Goal: Task Accomplishment & Management: Use online tool/utility

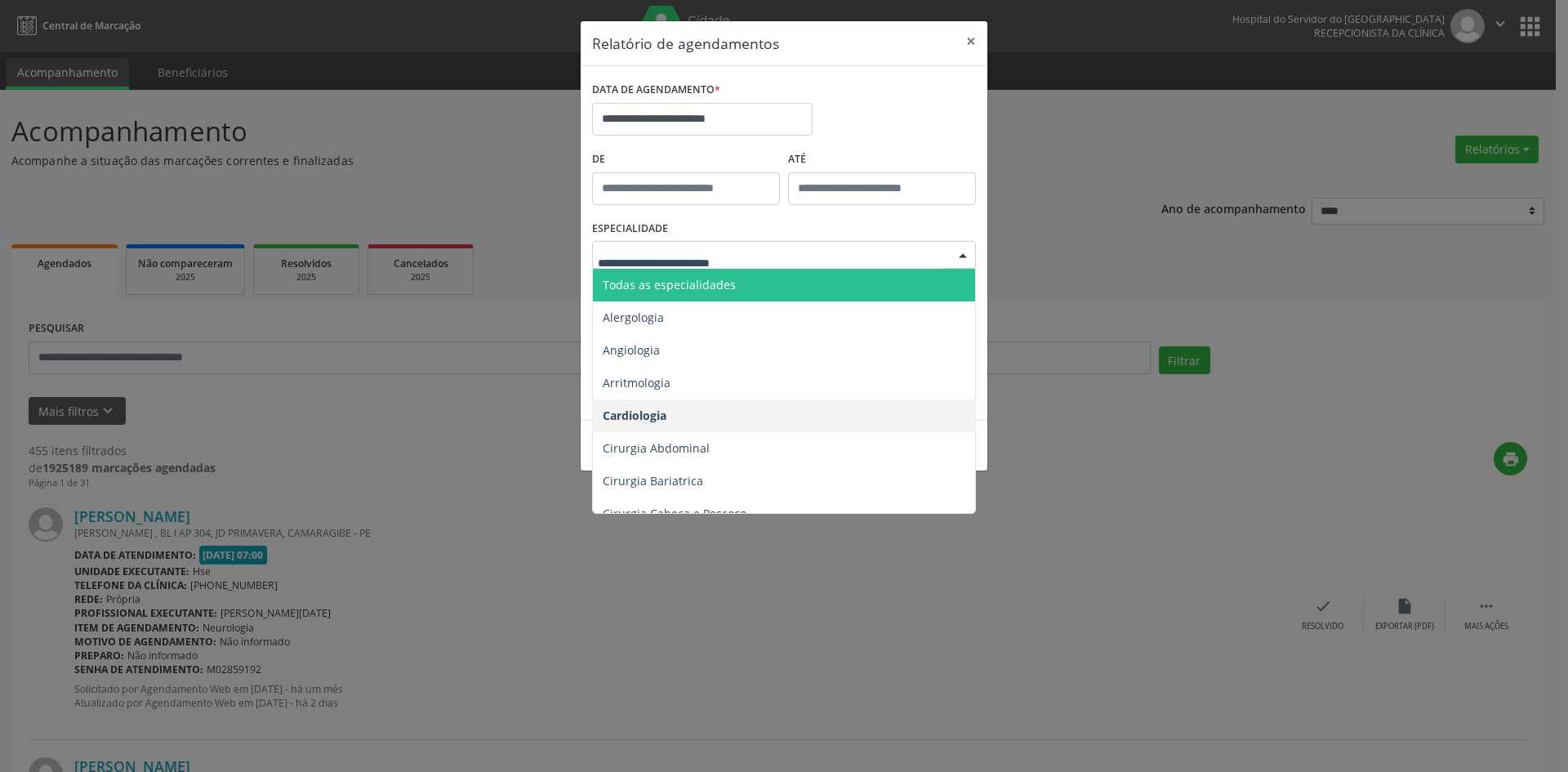
click at [734, 276] on span "Todas as especialidades" at bounding box center [784, 285] width 385 height 32
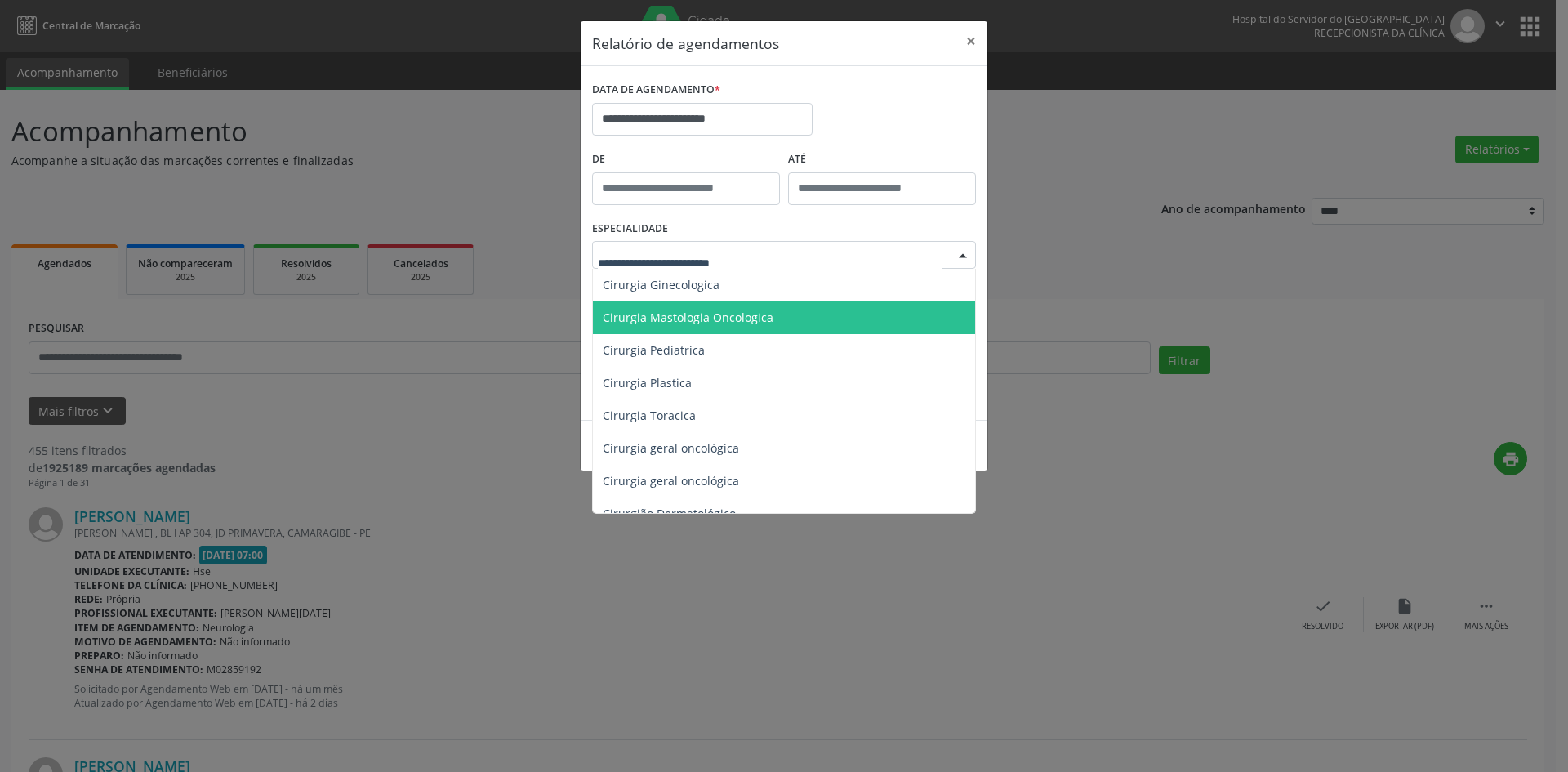
scroll to position [408, 0]
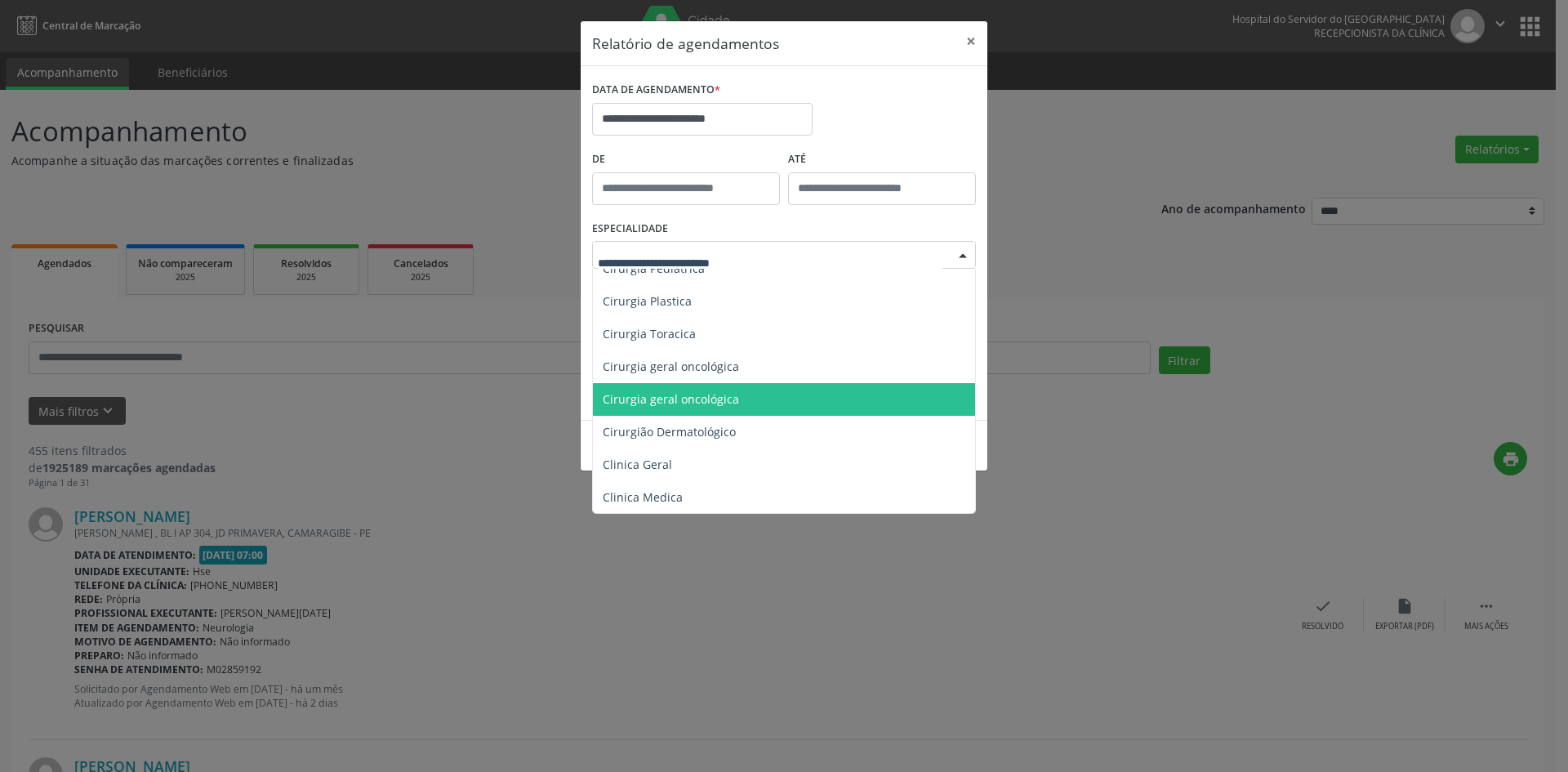
click at [685, 397] on span "Cirurgia geral oncológica" at bounding box center [670, 398] width 136 height 15
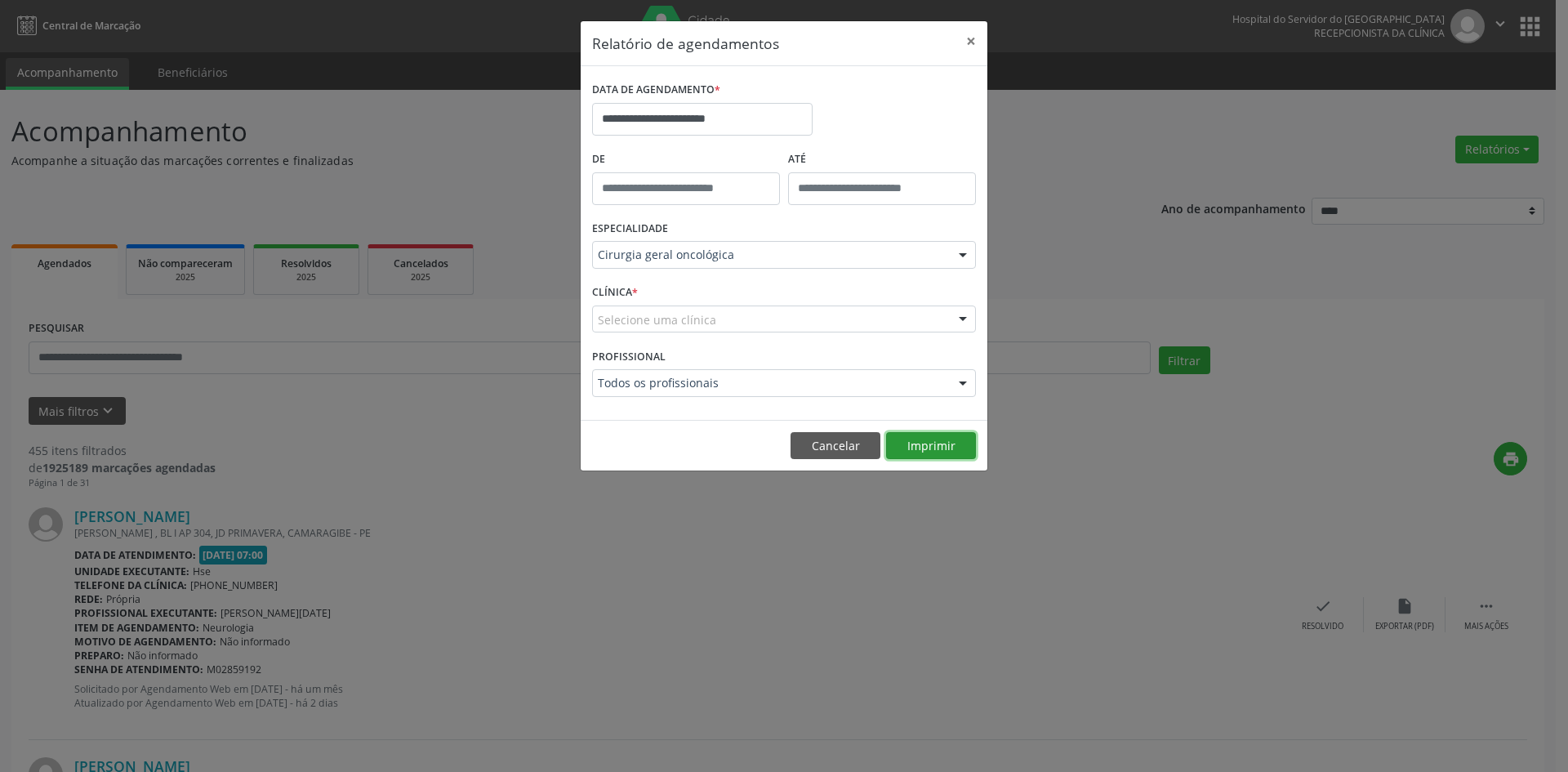
click at [925, 442] on button "Imprimir" at bounding box center [931, 446] width 90 height 28
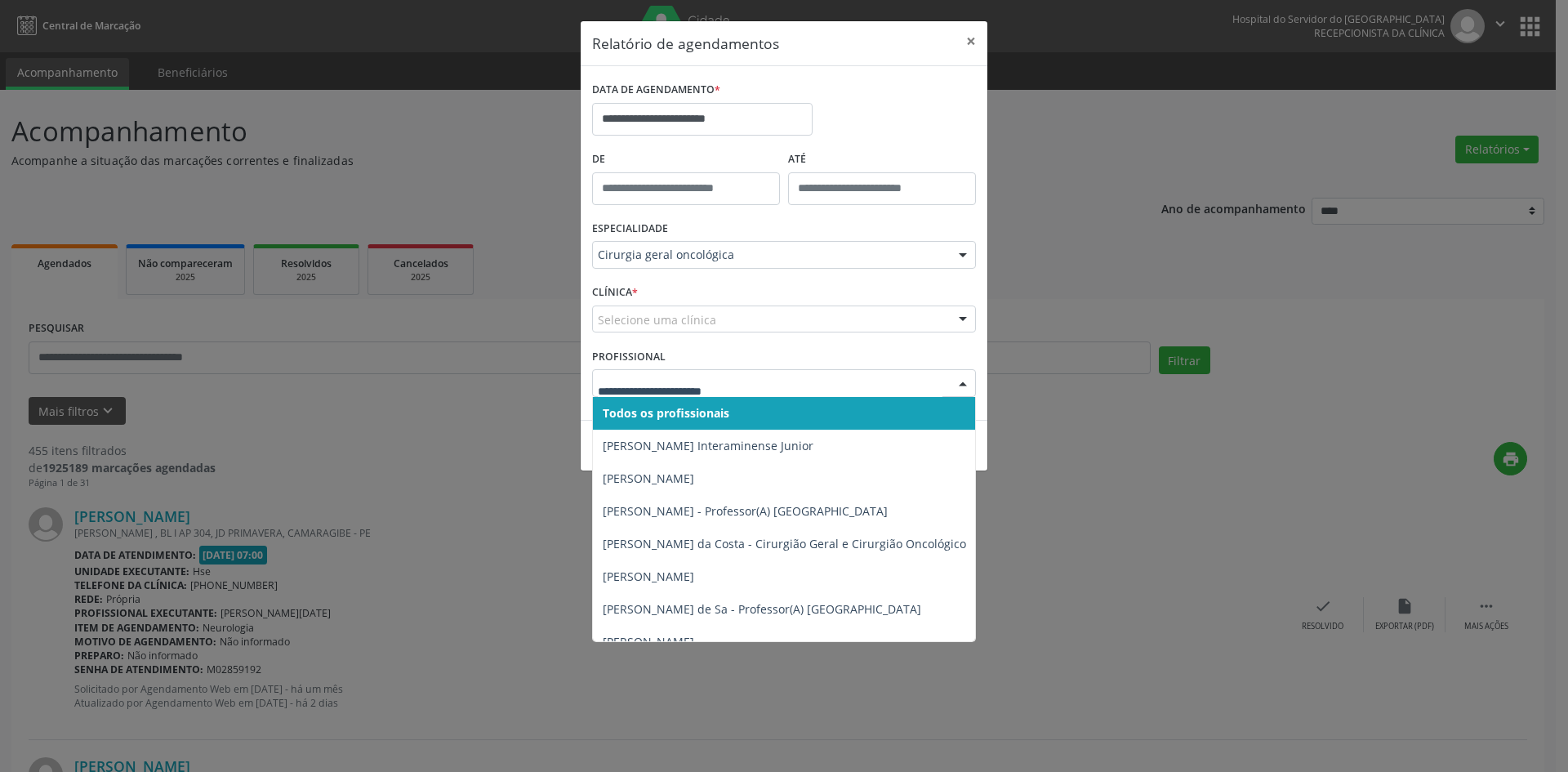
click at [963, 382] on div at bounding box center [963, 384] width 24 height 28
click at [856, 413] on span "Todos os profissionais" at bounding box center [867, 413] width 549 height 32
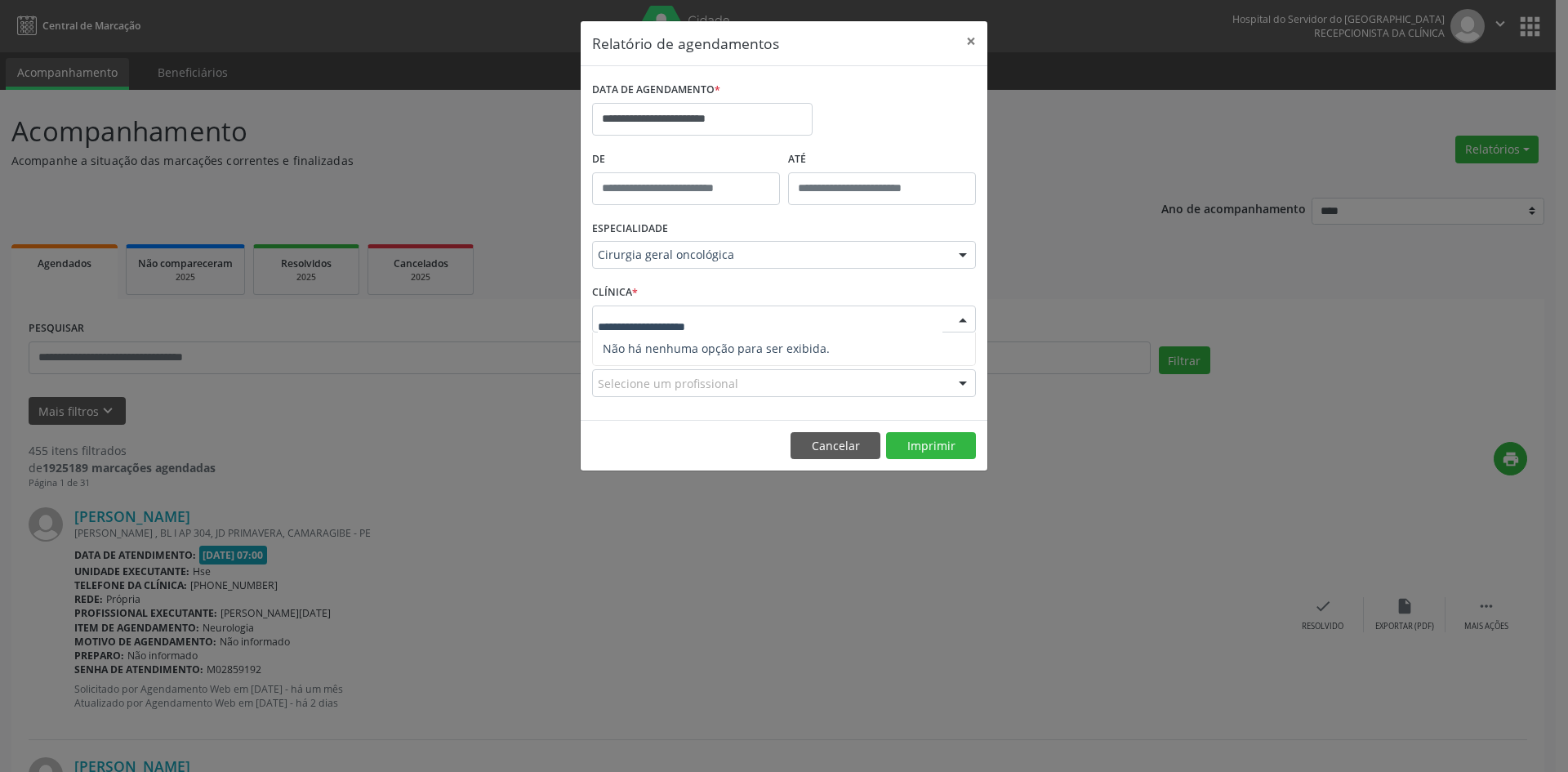
click at [841, 312] on div at bounding box center [784, 319] width 384 height 28
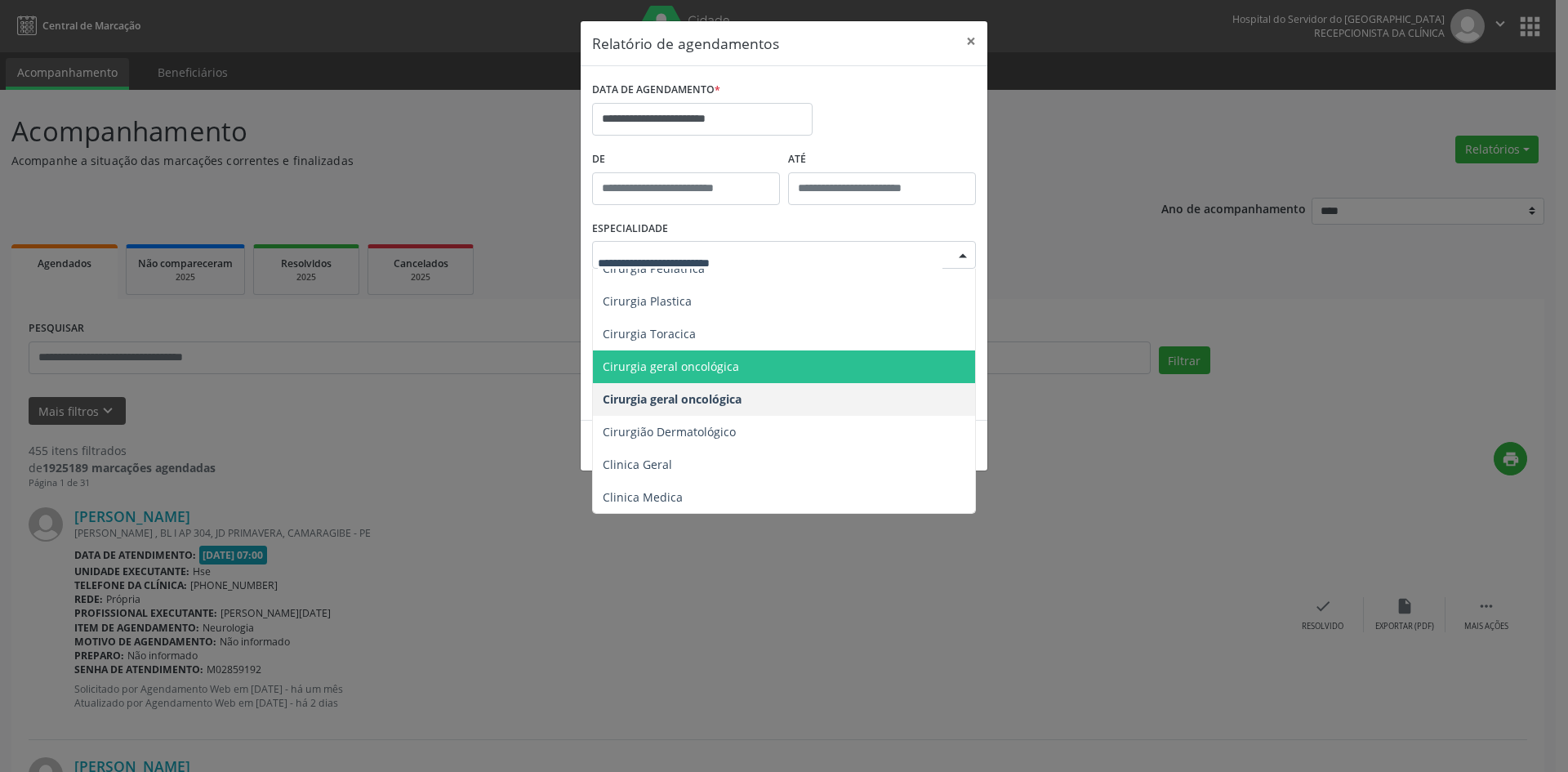
click at [706, 367] on span "Cirurgia geral oncológica" at bounding box center [670, 366] width 136 height 15
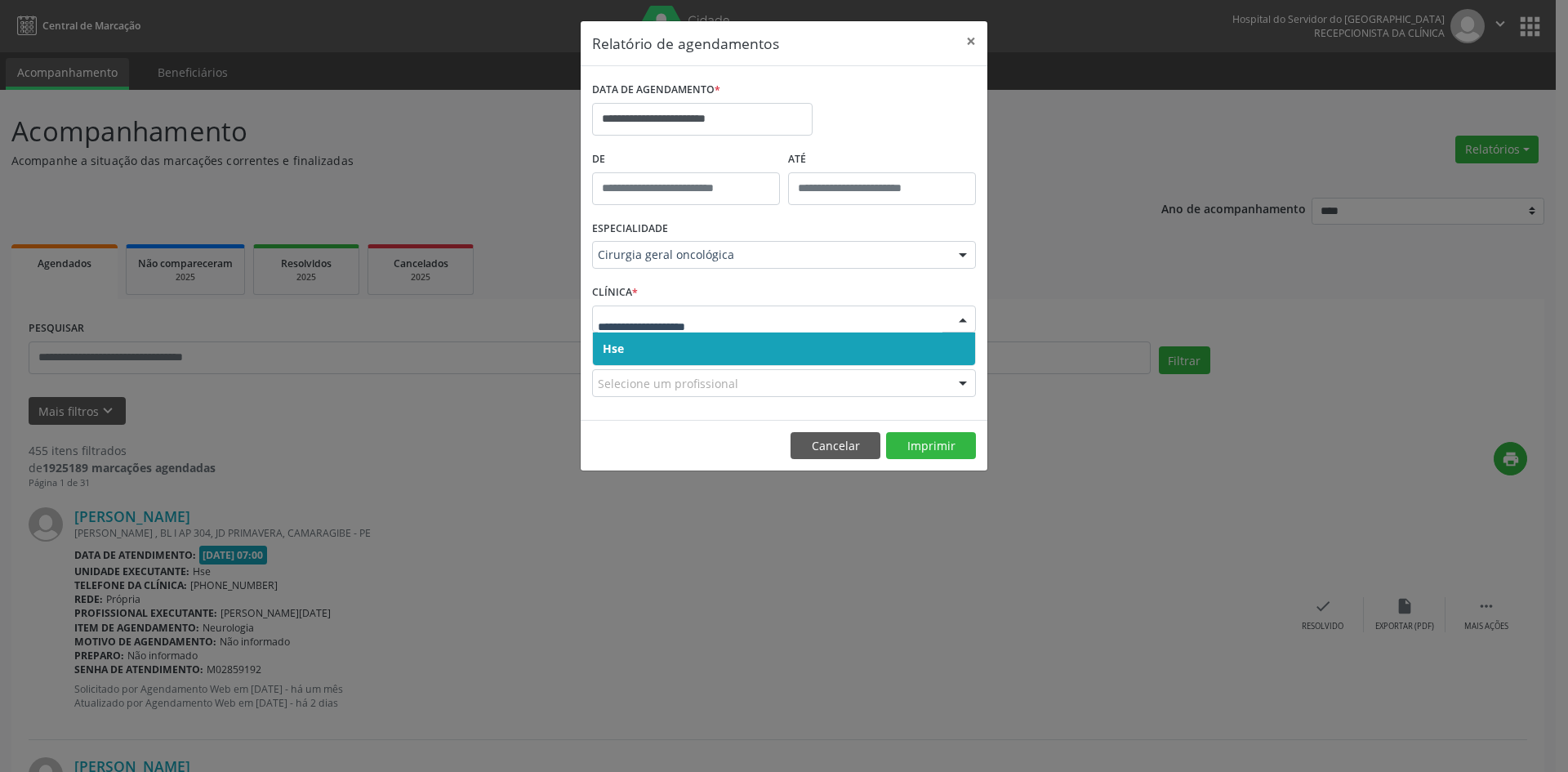
click at [739, 344] on span "Hse" at bounding box center [784, 349] width 382 height 32
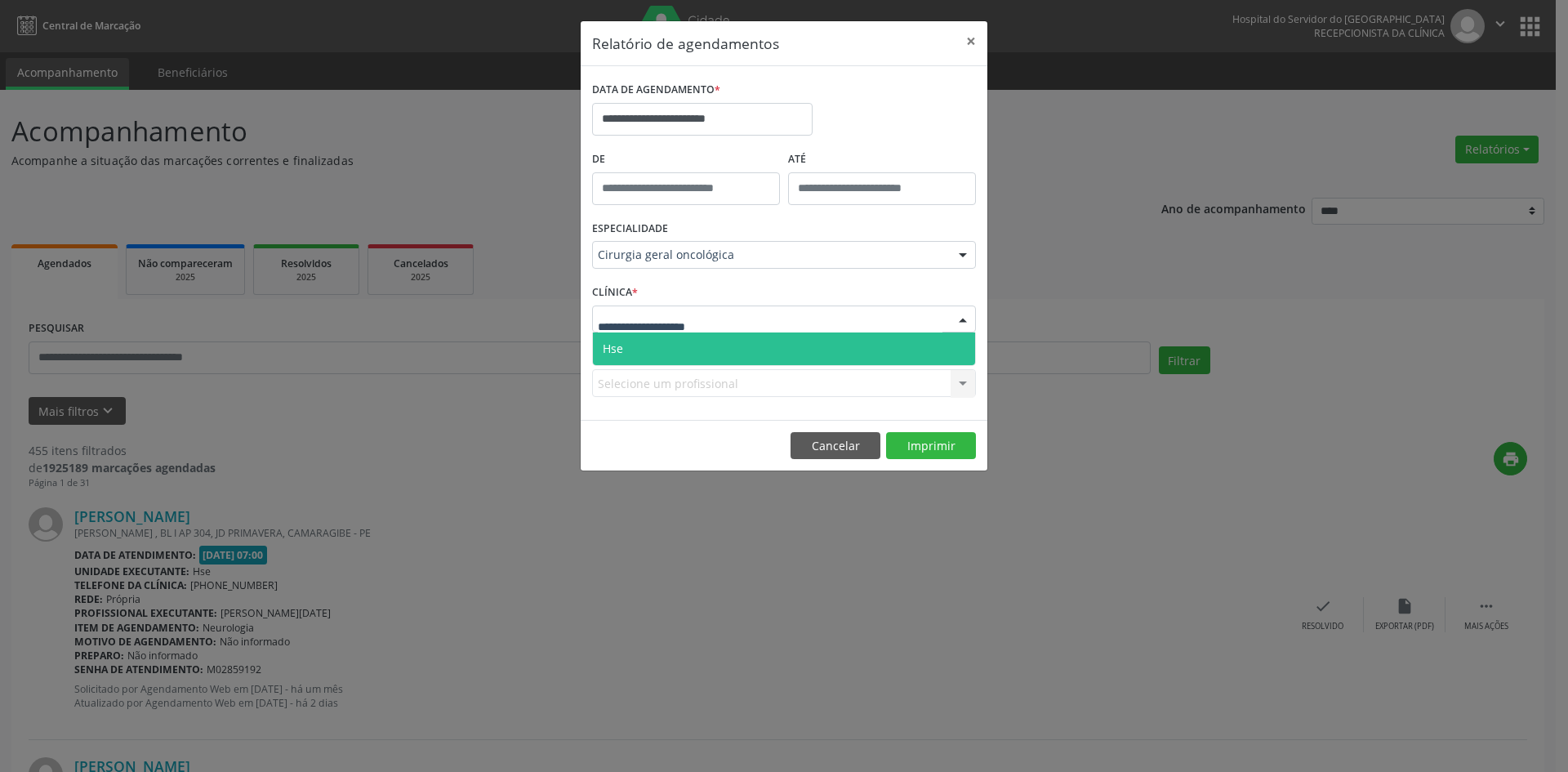
click at [740, 318] on div at bounding box center [784, 319] width 384 height 28
click at [742, 342] on span "Hse" at bounding box center [784, 349] width 382 height 32
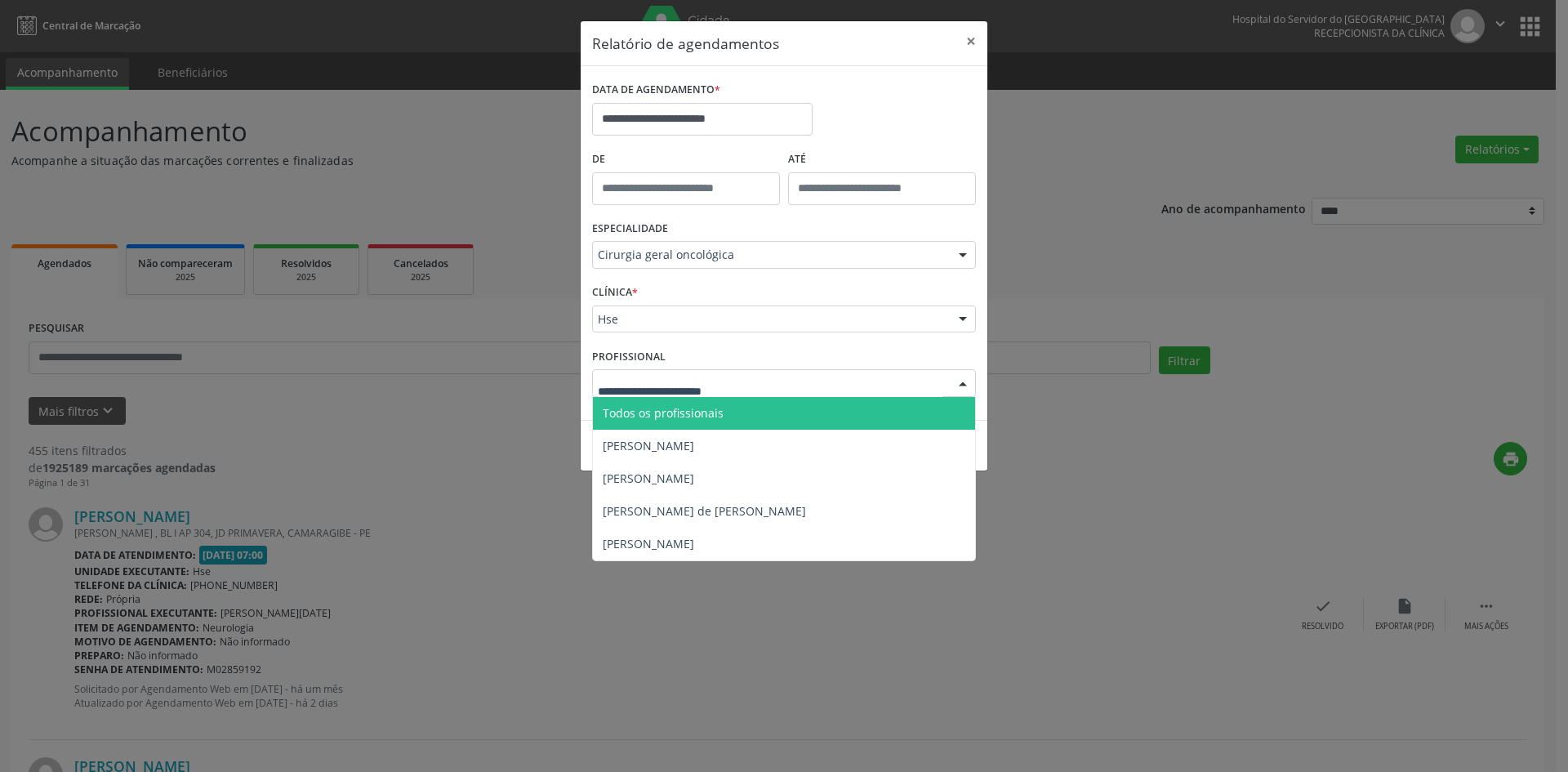
click at [962, 384] on div at bounding box center [963, 384] width 24 height 28
click at [784, 413] on span "Todos os profissionais" at bounding box center [784, 413] width 382 height 32
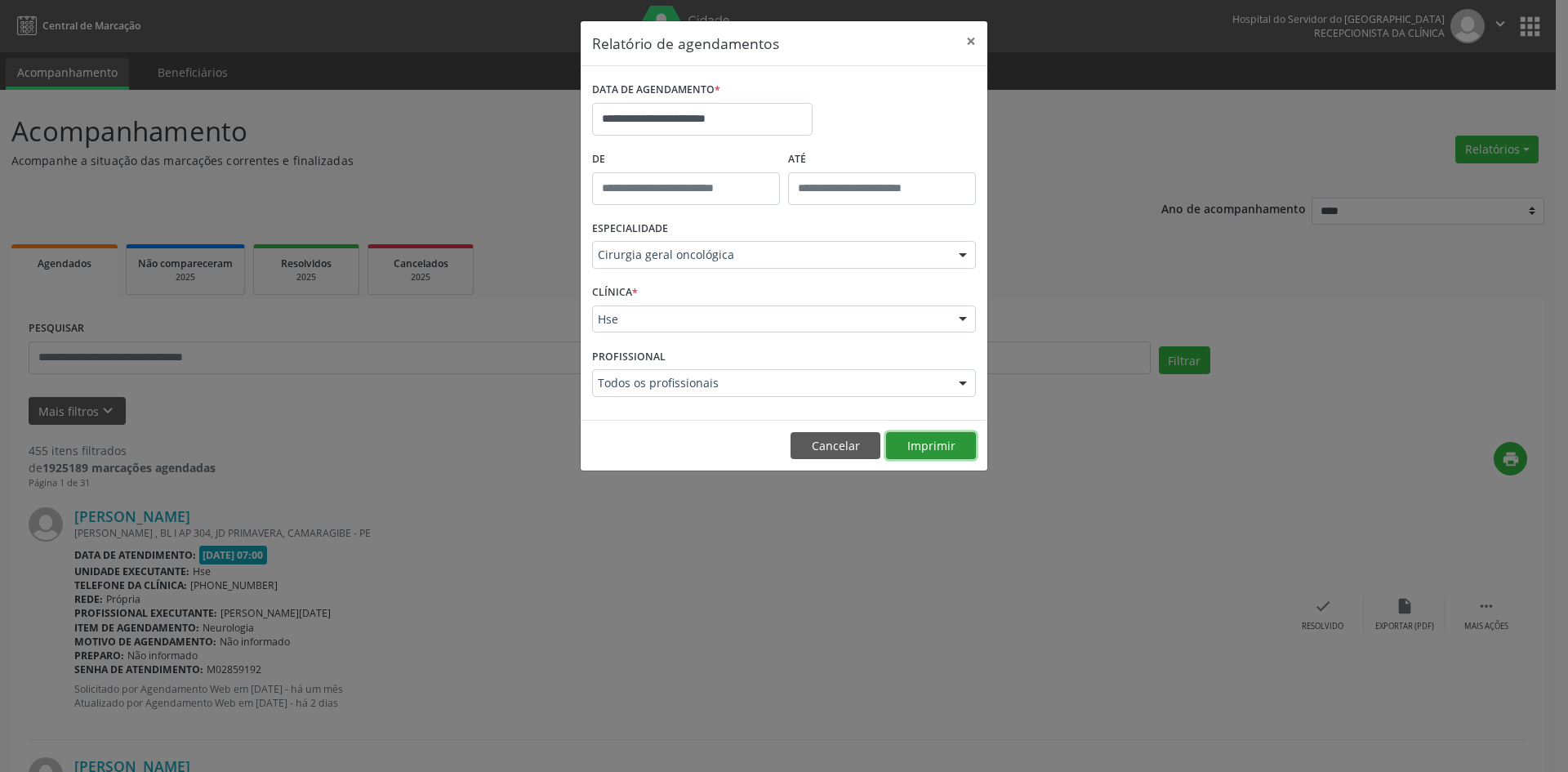
click at [928, 444] on button "Imprimir" at bounding box center [931, 446] width 90 height 28
